Goal: Find specific page/section: Find specific page/section

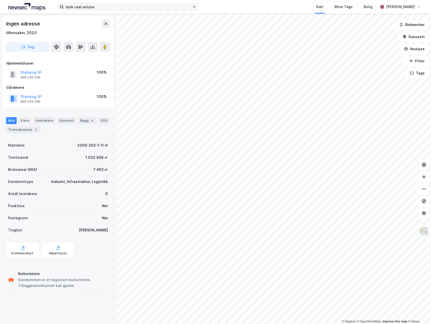
click at [193, 6] on icon at bounding box center [194, 6] width 3 height 3
click at [192, 6] on input "bulk real estate" at bounding box center [128, 7] width 129 height 8
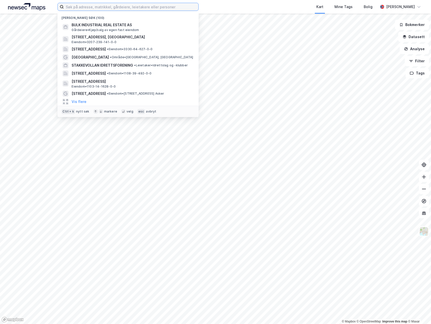
click at [167, 5] on input at bounding box center [131, 7] width 135 height 8
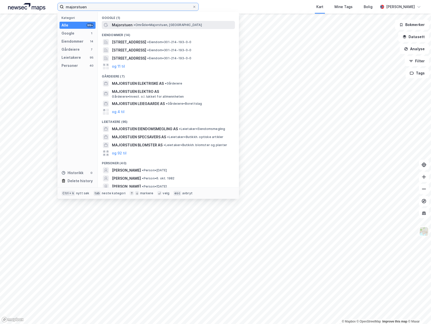
type input "majorstuen"
